Goal: Transaction & Acquisition: Purchase product/service

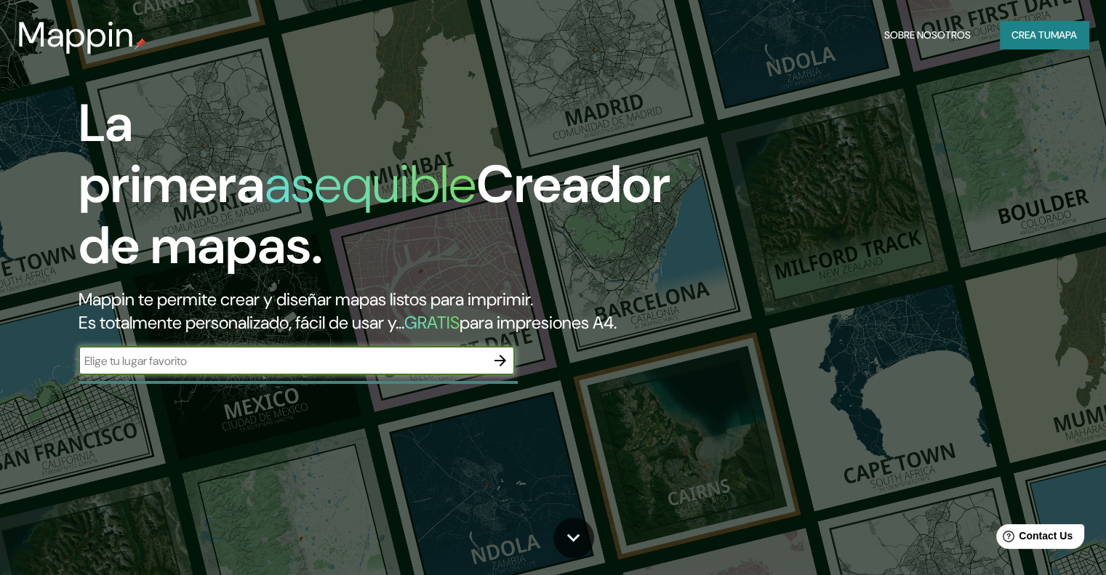
click at [265, 369] on input "text" at bounding box center [281, 361] width 407 height 17
type input "[GEOGRAPHIC_DATA],[GEOGRAPHIC_DATA]"
click at [502, 369] on icon "button" at bounding box center [499, 360] width 17 height 17
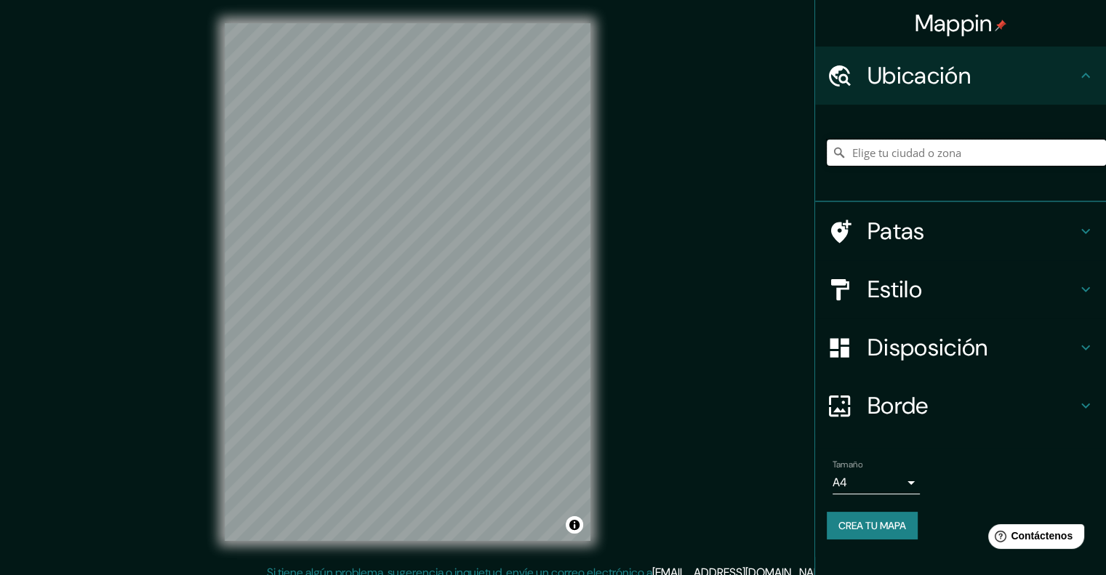
click at [991, 163] on input "Elige tu ciudad o zona" at bounding box center [965, 153] width 279 height 26
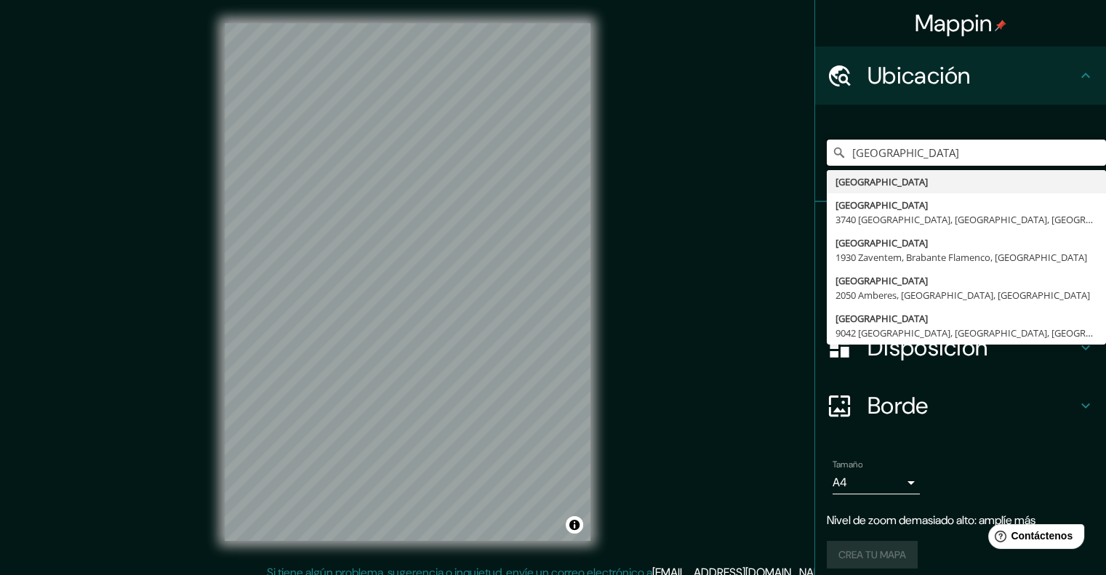
type input "[GEOGRAPHIC_DATA]"
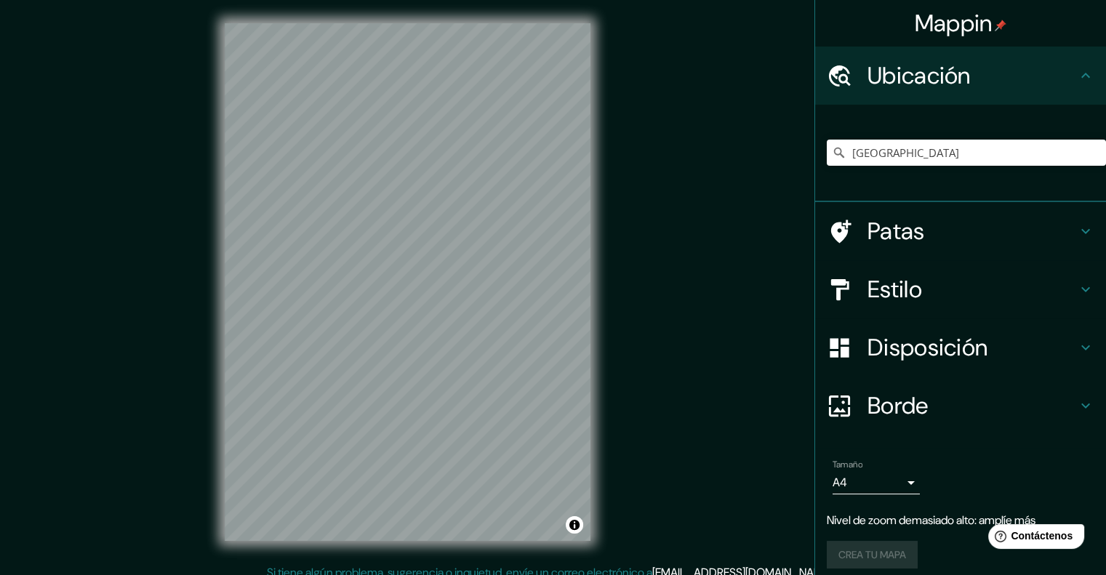
click at [771, 266] on div "Mappin Ubicación [GEOGRAPHIC_DATA] [GEOGRAPHIC_DATA] [STREET_ADDRESS][GEOGRAPHI…" at bounding box center [553, 293] width 1106 height 587
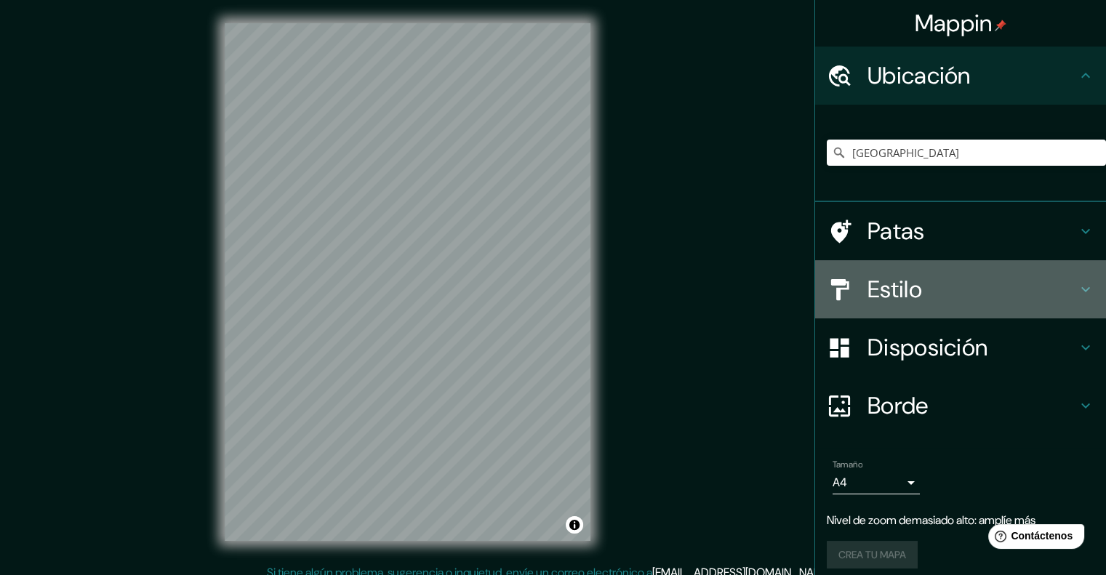
click at [916, 293] on h4 "Estilo" at bounding box center [971, 289] width 209 height 29
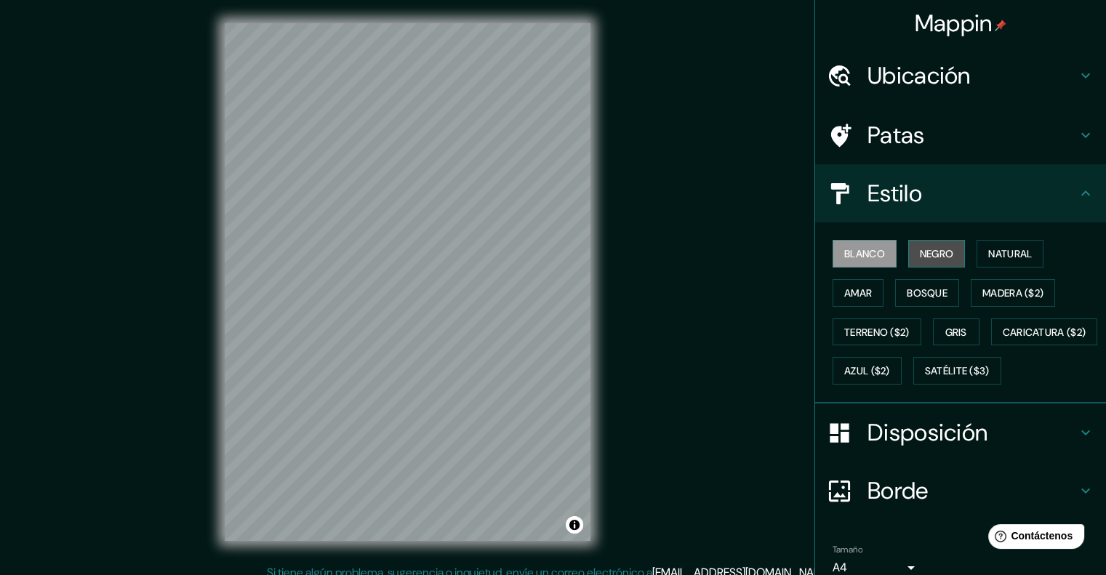
click at [919, 255] on font "Negro" at bounding box center [936, 253] width 34 height 13
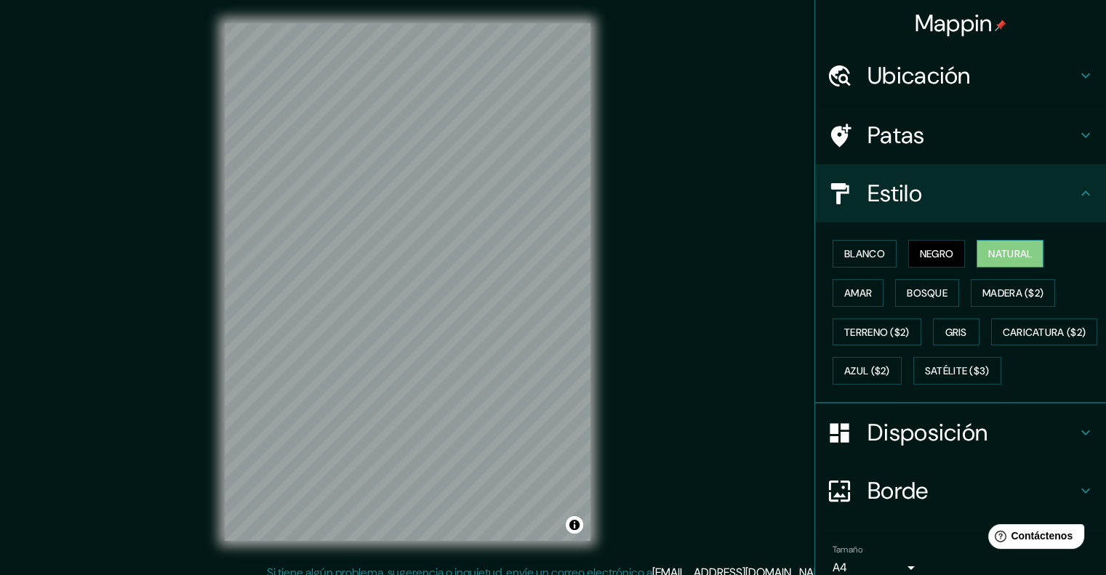
click at [1014, 257] on font "Natural" at bounding box center [1010, 253] width 44 height 13
click at [945, 323] on font "Gris" at bounding box center [956, 332] width 22 height 19
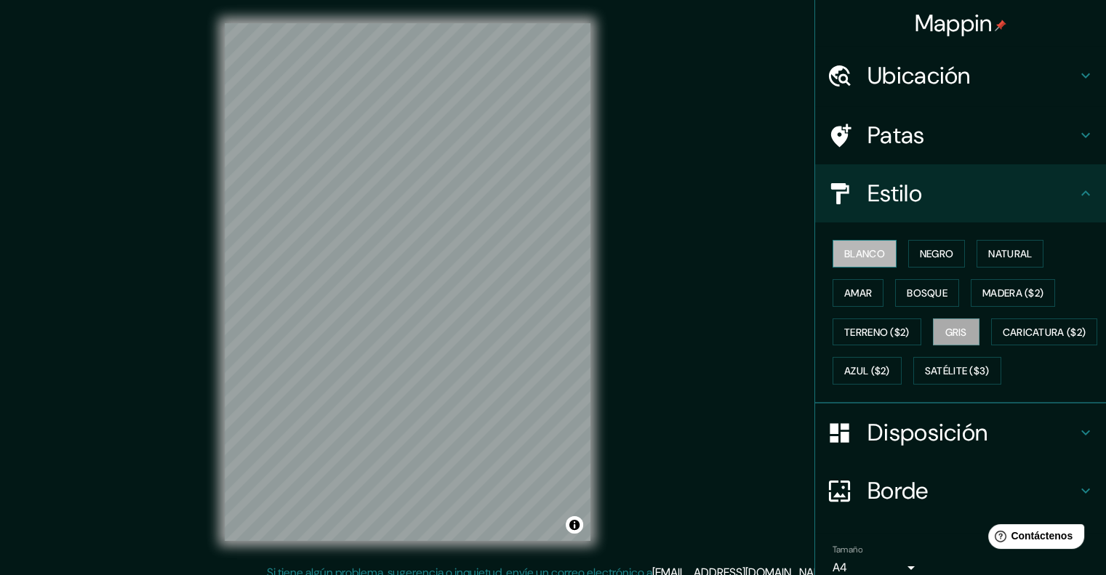
click at [866, 261] on font "Blanco" at bounding box center [864, 253] width 41 height 19
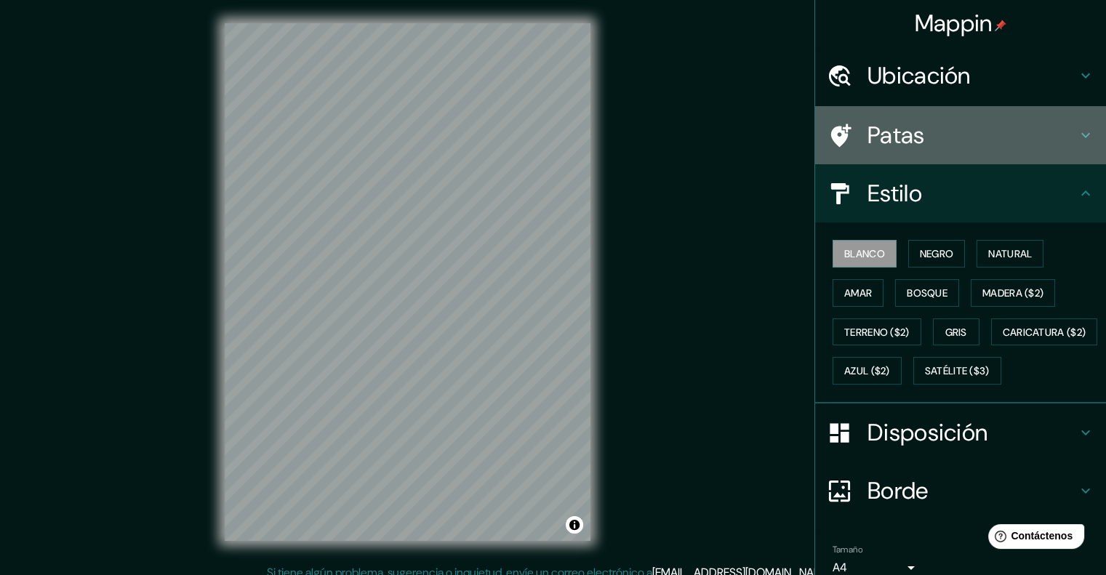
click at [902, 143] on font "Patas" at bounding box center [895, 135] width 57 height 31
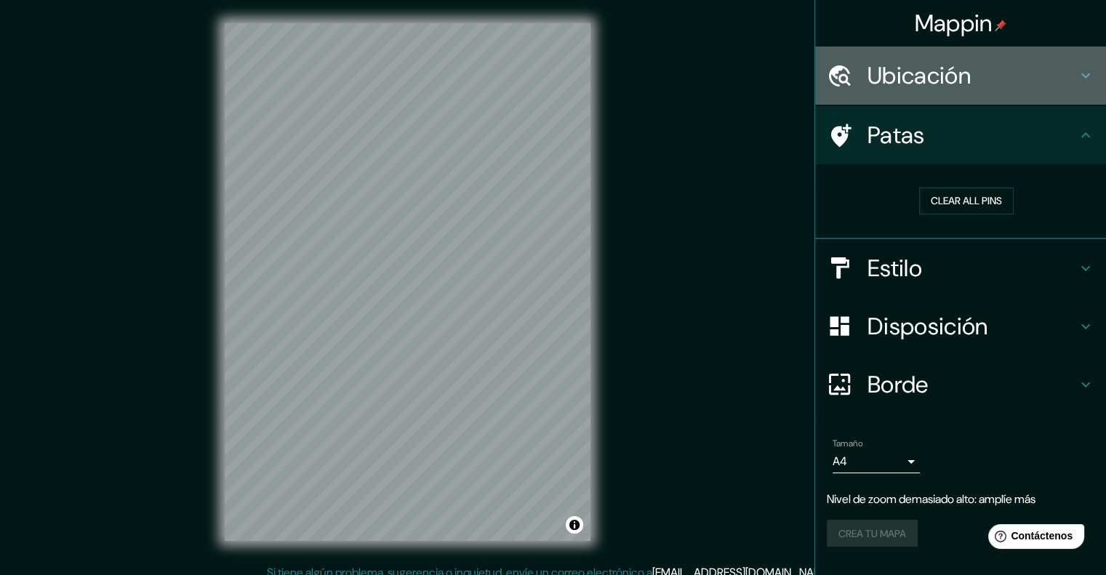
click at [934, 75] on font "Ubicación" at bounding box center [918, 75] width 103 height 31
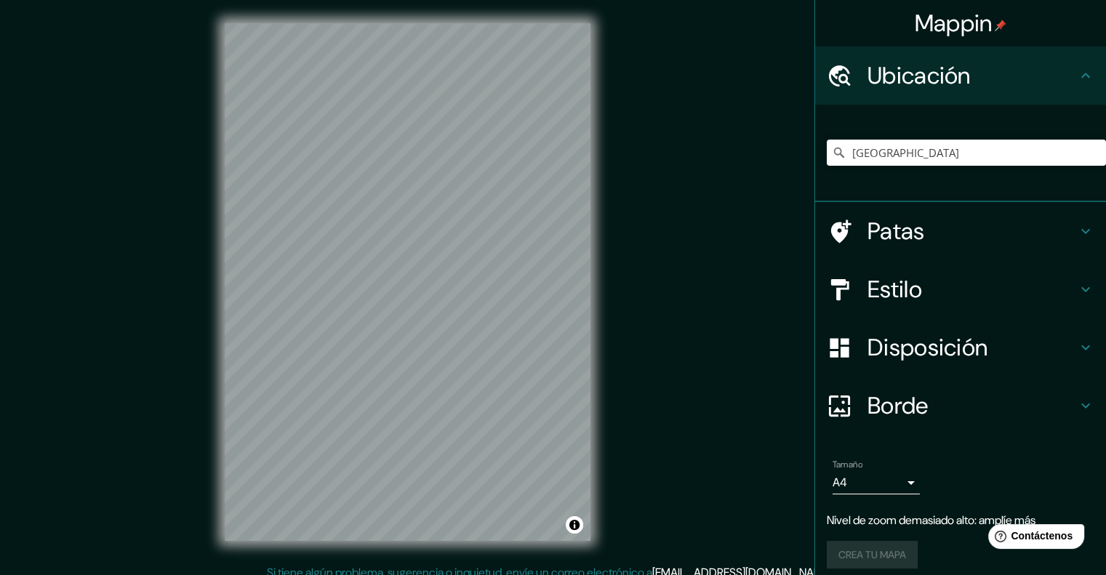
click at [930, 84] on font "Ubicación" at bounding box center [918, 75] width 103 height 31
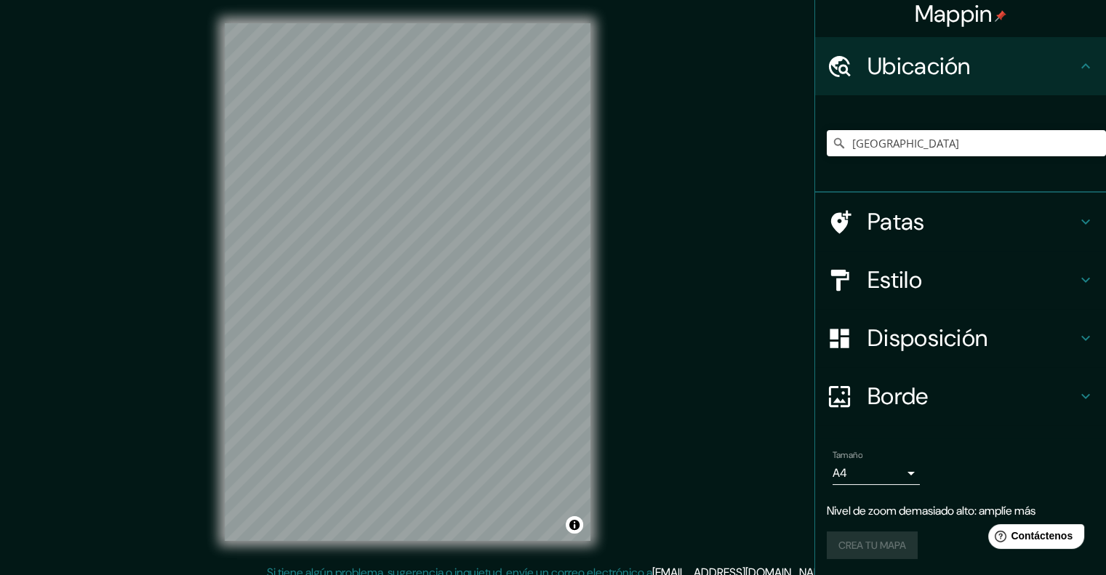
click at [952, 74] on font "Ubicación" at bounding box center [918, 66] width 103 height 31
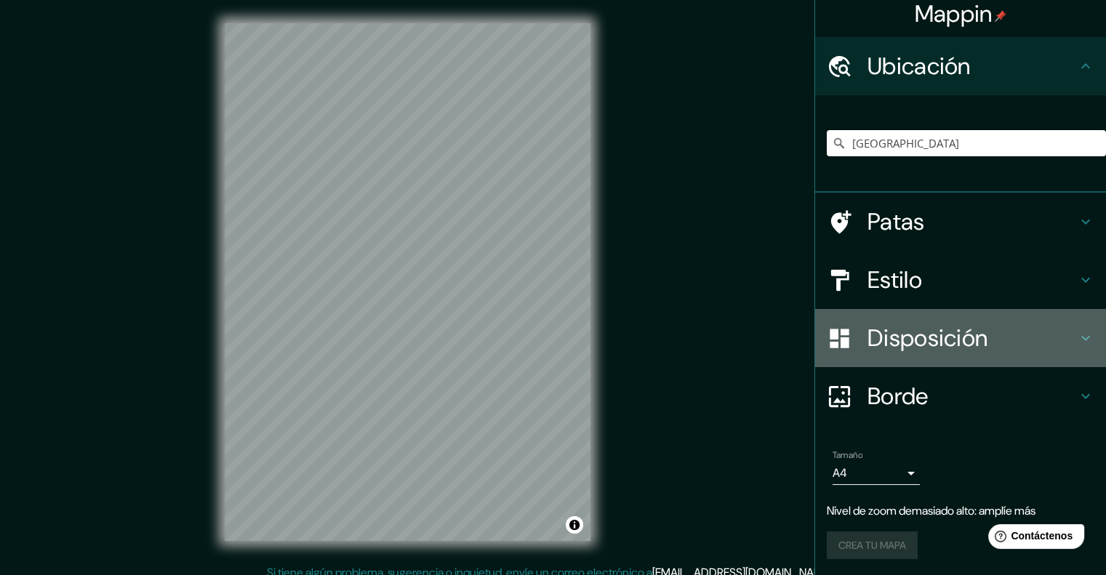
click at [909, 329] on font "Disposición" at bounding box center [927, 338] width 120 height 31
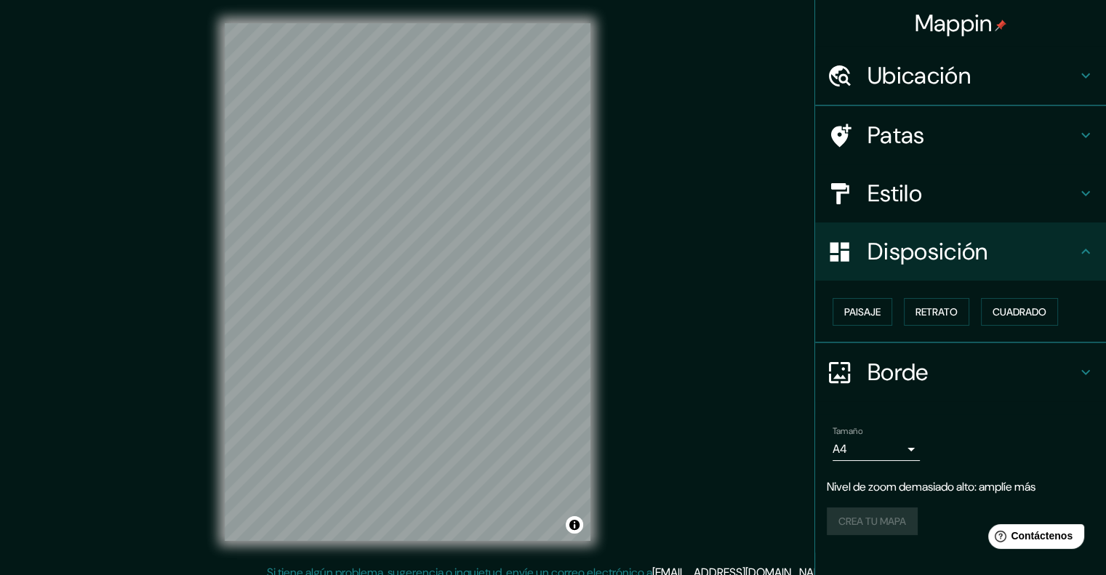
scroll to position [0, 0]
click at [878, 305] on font "Paisaje" at bounding box center [862, 311] width 36 height 13
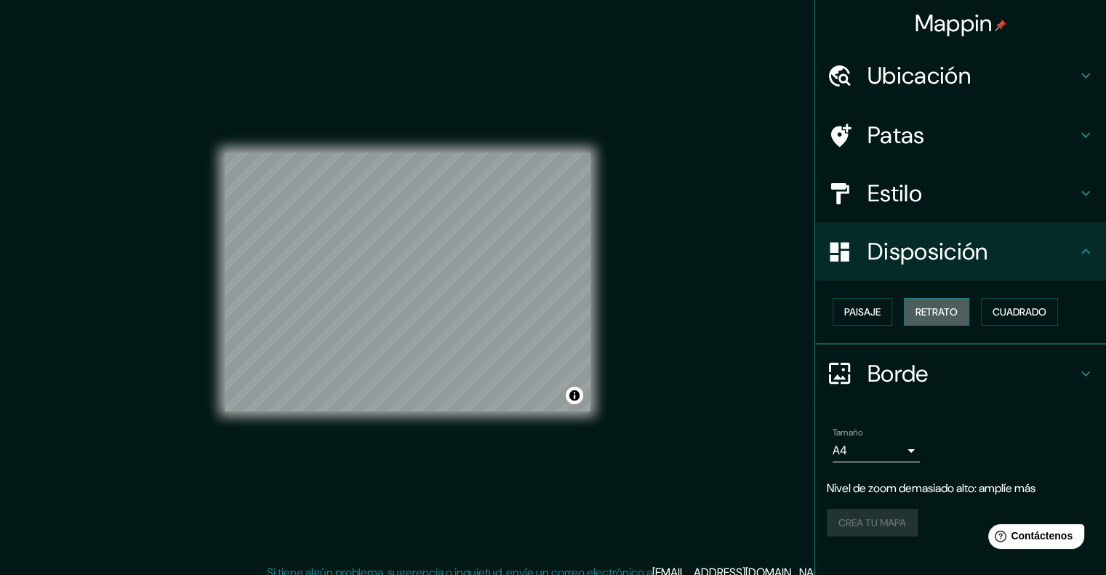
click at [943, 313] on font "Retrato" at bounding box center [936, 311] width 42 height 13
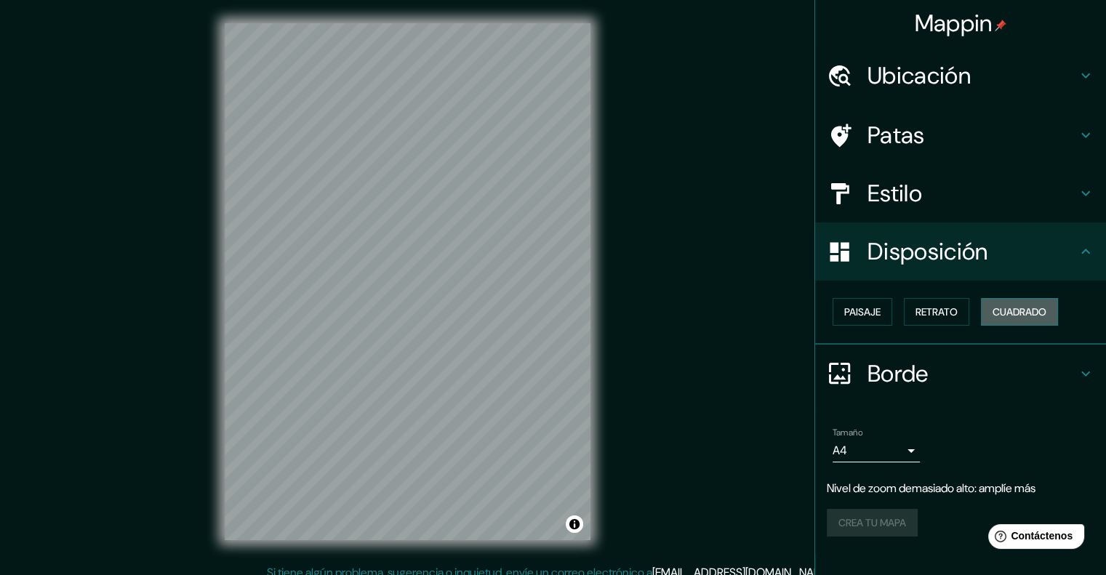
click at [1002, 314] on font "Cuadrado" at bounding box center [1019, 311] width 54 height 13
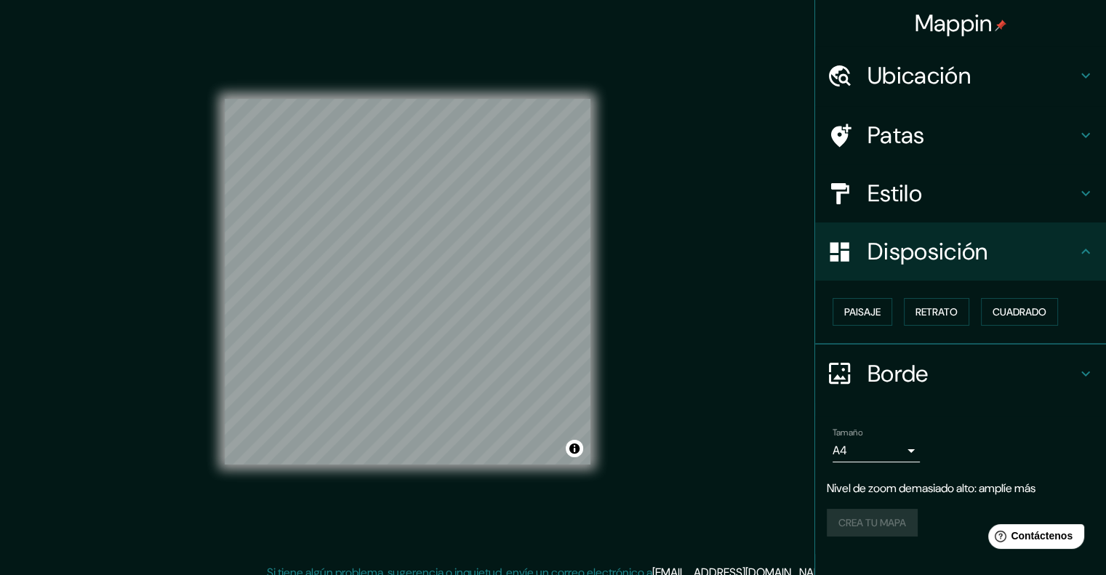
scroll to position [12, 0]
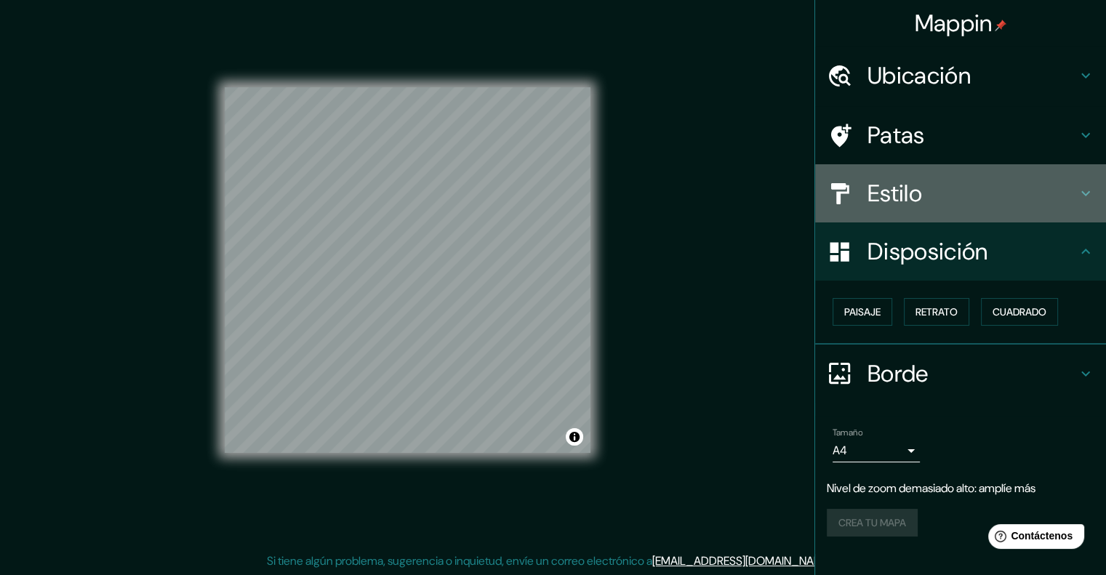
click at [895, 192] on font "Estilo" at bounding box center [894, 193] width 55 height 31
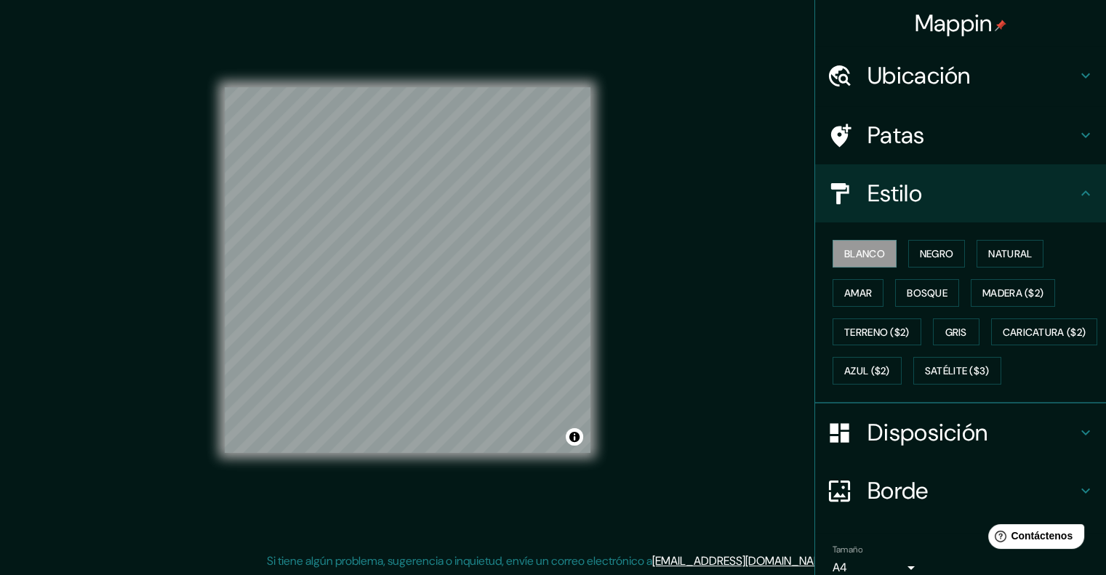
scroll to position [131, 0]
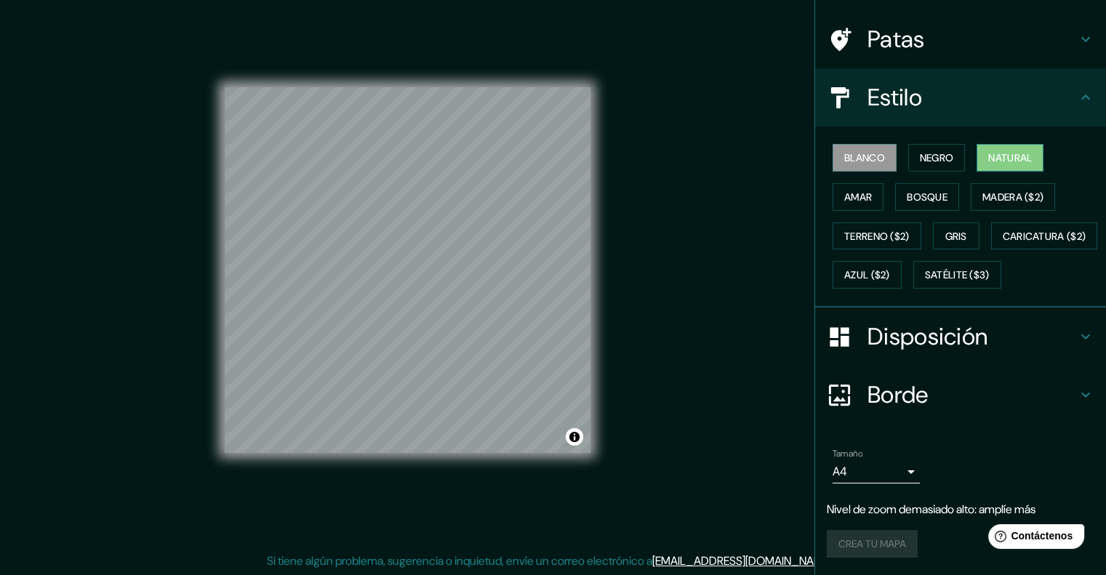
drag, startPoint x: 962, startPoint y: 102, endPoint x: 982, endPoint y: 116, distance: 24.2
click at [982, 138] on div "Blanco Negro Natural Amar Bosque Madera ($2) Terreno ($2) Gris Caricatura ($2) …" at bounding box center [965, 216] width 279 height 156
click at [988, 151] on font "Natural" at bounding box center [1010, 157] width 44 height 13
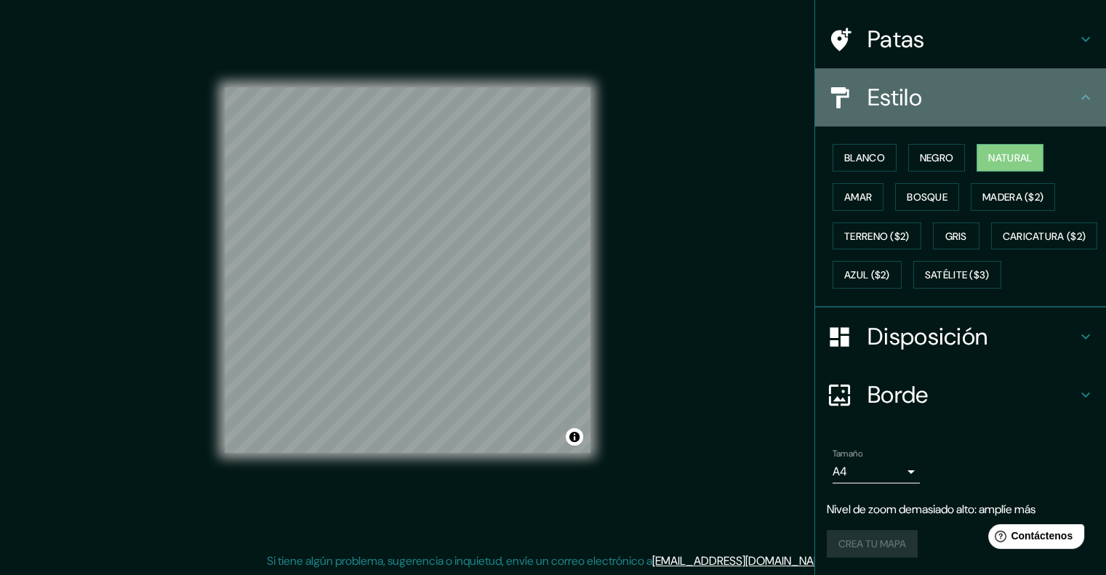
click at [901, 82] on font "Estilo" at bounding box center [894, 97] width 55 height 31
click at [1078, 89] on icon at bounding box center [1084, 97] width 17 height 17
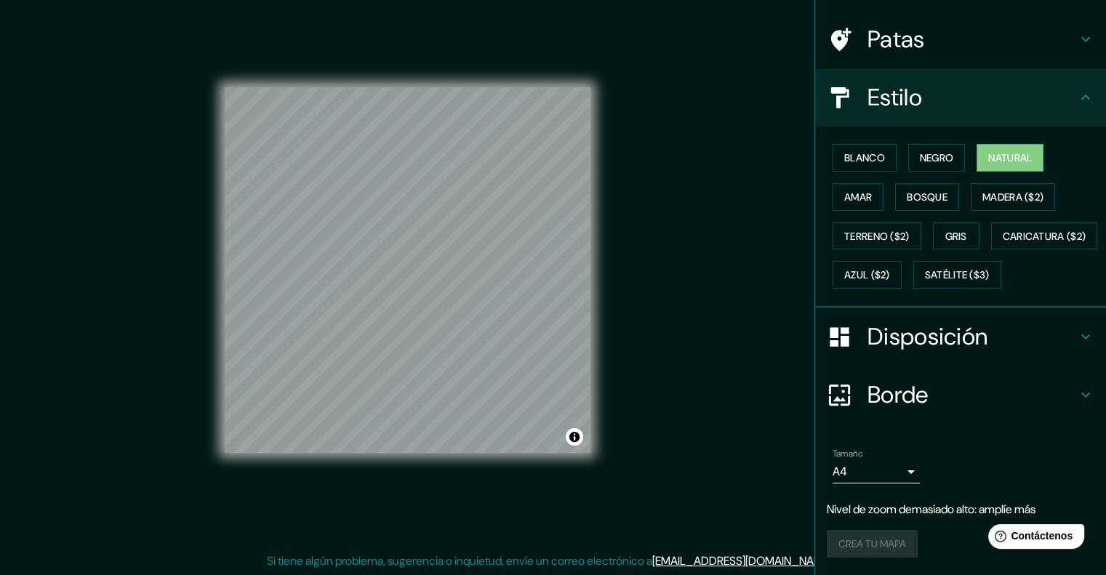
scroll to position [0, 0]
